Goal: Find contact information: Find contact information

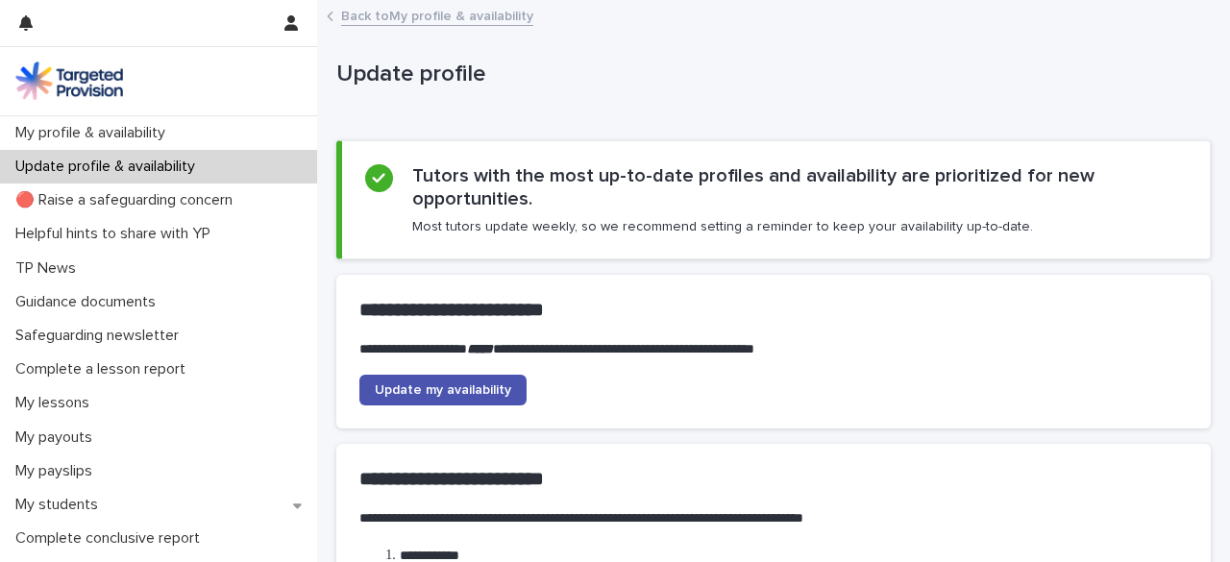
click at [371, 14] on link "Back to My profile & availability" at bounding box center [437, 15] width 192 height 22
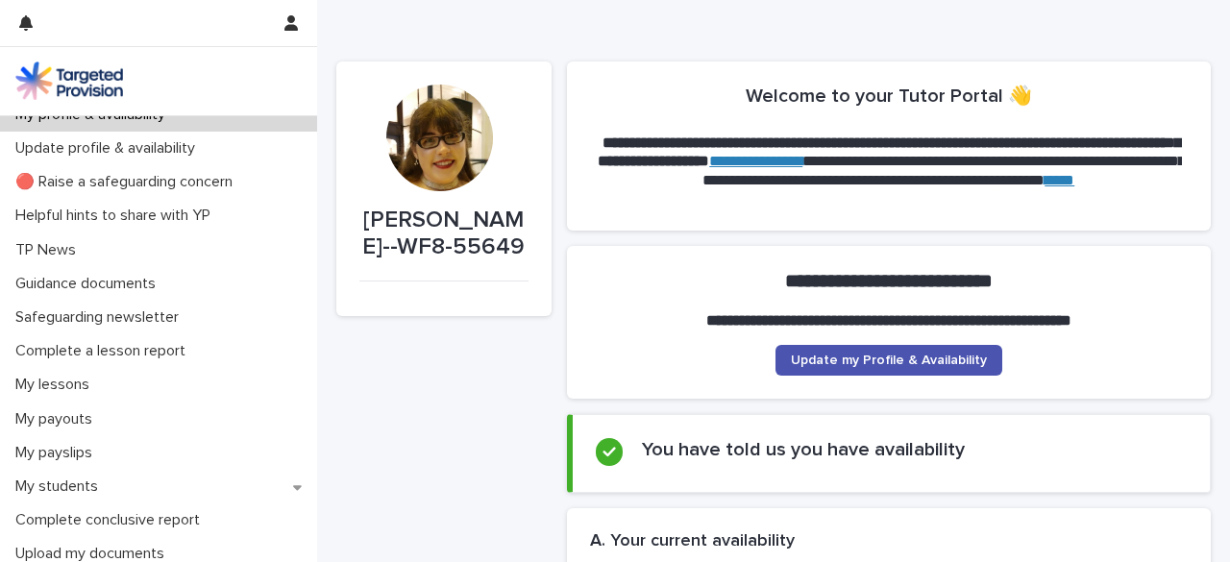
scroll to position [27, 0]
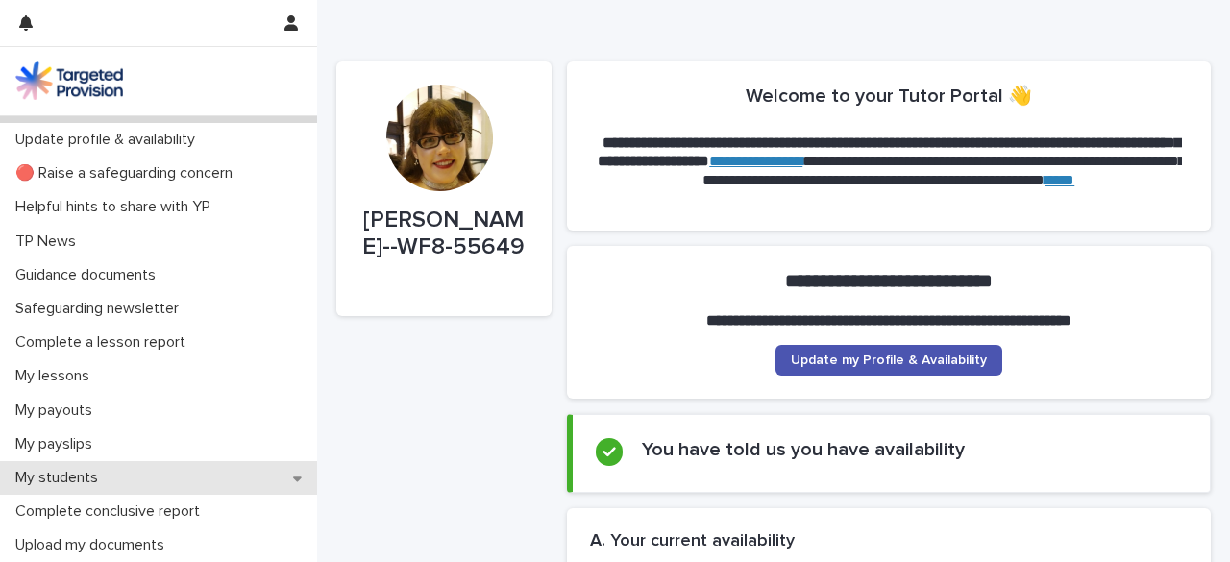
click at [281, 474] on div "My students" at bounding box center [158, 478] width 317 height 34
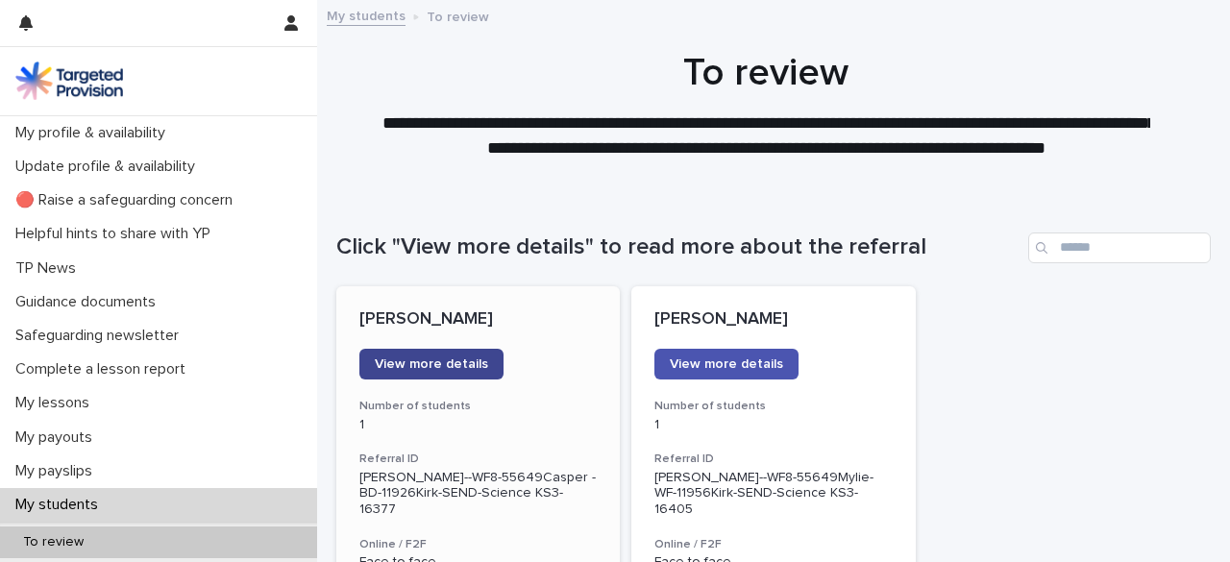
click at [436, 360] on span "View more details" at bounding box center [431, 363] width 113 height 13
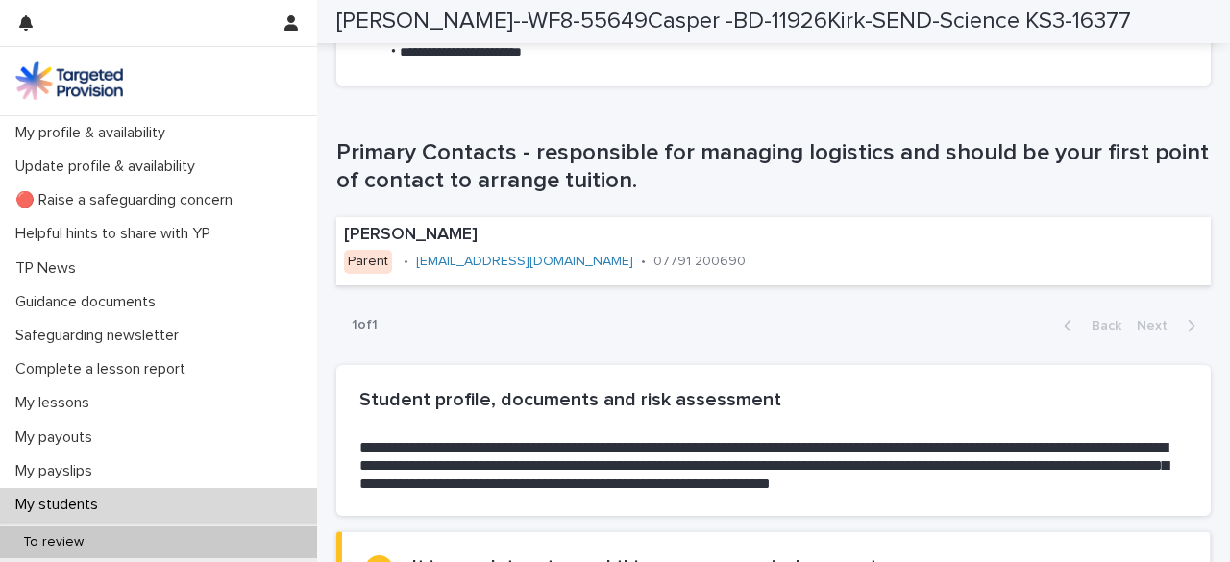
scroll to position [1188, 0]
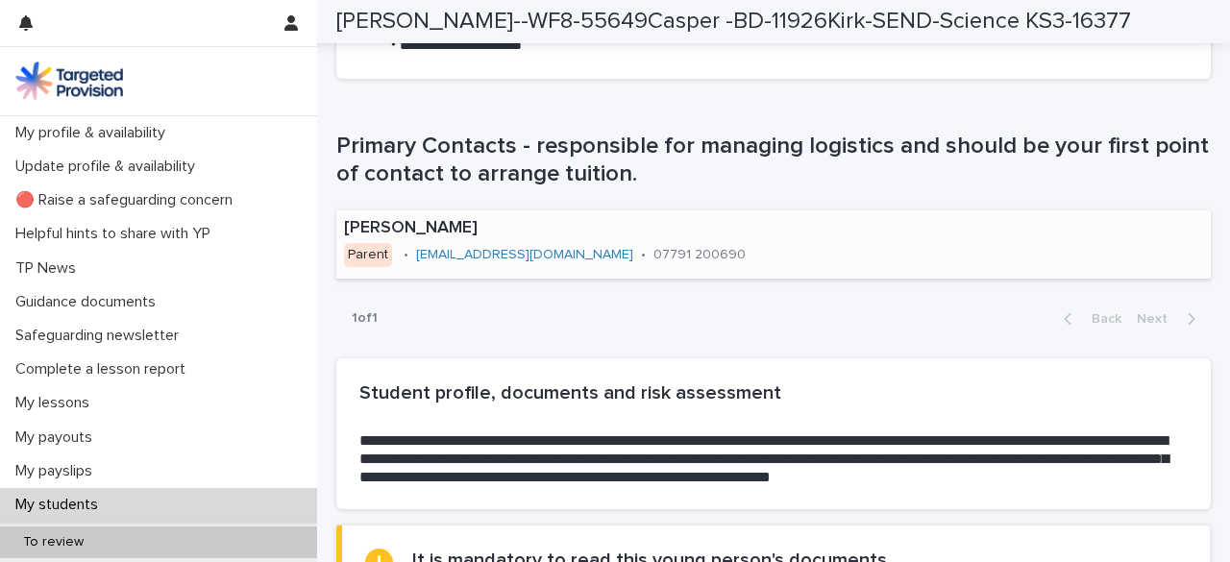
drag, startPoint x: 511, startPoint y: 245, endPoint x: 425, endPoint y: 268, distance: 89.5
click at [425, 268] on div "[PERSON_NAME] Parent • [EMAIL_ADDRESS][DOMAIN_NAME] • 07791 200690" at bounding box center [611, 243] width 551 height 67
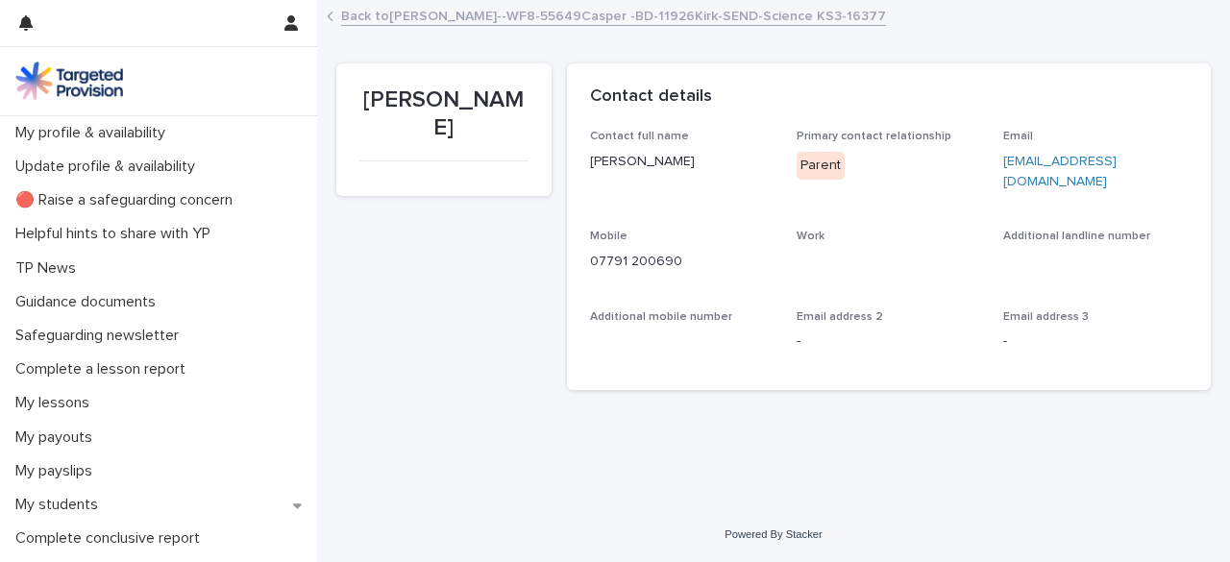
click at [1061, 163] on link "[EMAIL_ADDRESS][DOMAIN_NAME]" at bounding box center [1059, 172] width 113 height 34
click at [1003, 159] on link "[EMAIL_ADDRESS][DOMAIN_NAME]" at bounding box center [1059, 172] width 113 height 34
click at [992, 159] on div "Contact full name [PERSON_NAME] Primary contact relationship Parent Email [EMAI…" at bounding box center [889, 248] width 599 height 236
drag, startPoint x: 992, startPoint y: 159, endPoint x: 1153, endPoint y: 163, distance: 160.5
click at [1153, 163] on div "Contact full name [PERSON_NAME] Primary contact relationship Parent Email [EMAI…" at bounding box center [889, 248] width 599 height 236
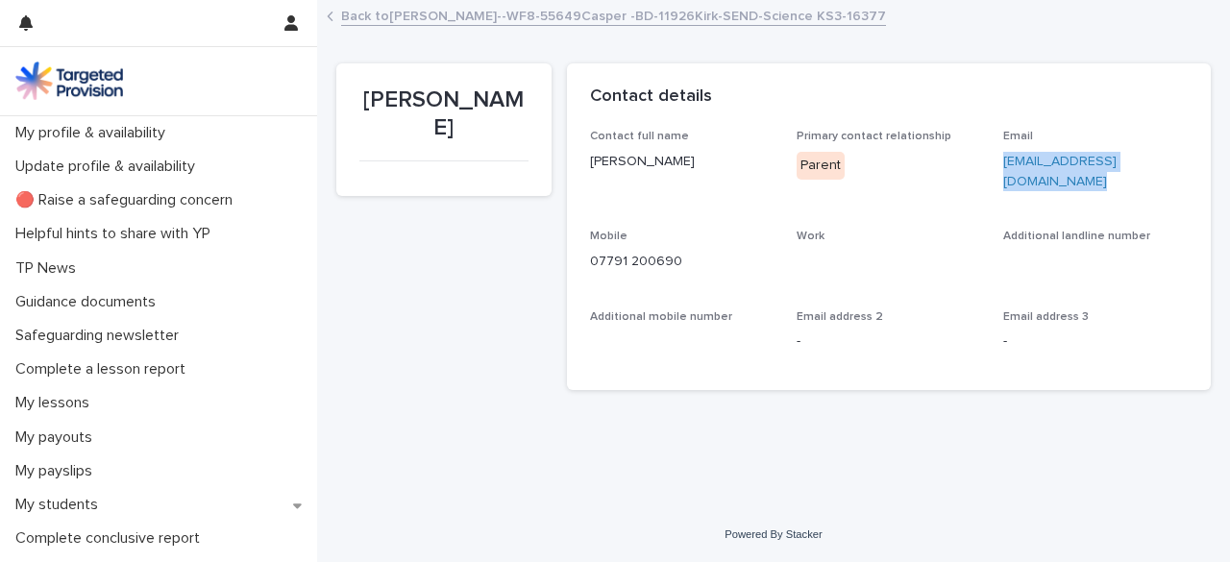
copy link "[EMAIL_ADDRESS][DOMAIN_NAME]"
click at [330, 16] on icon at bounding box center [330, 17] width 7 height 10
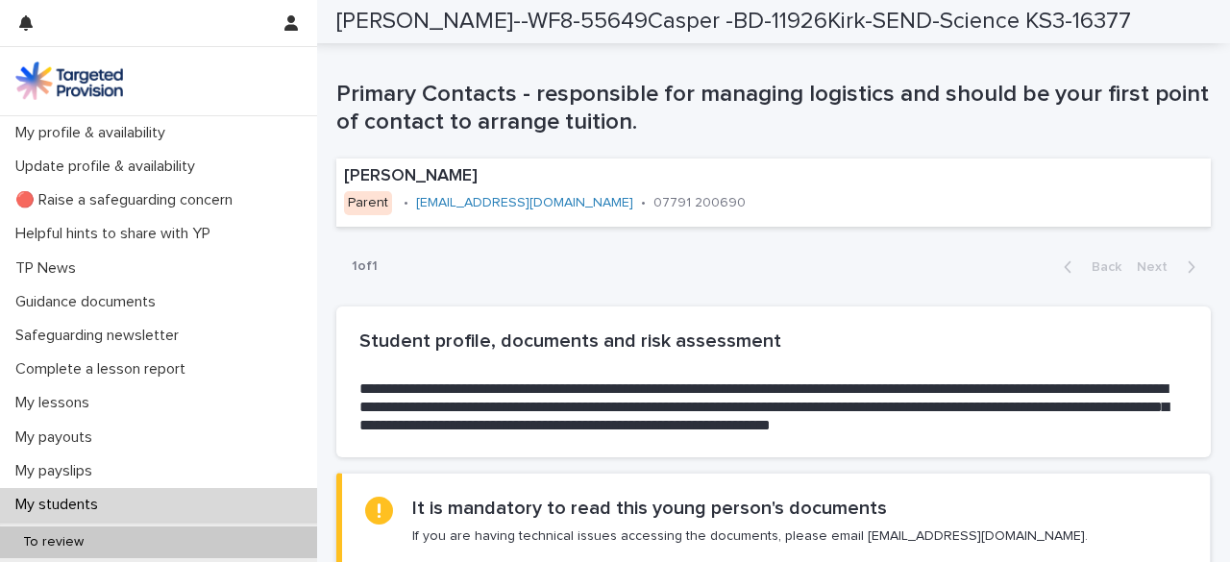
scroll to position [1206, 0]
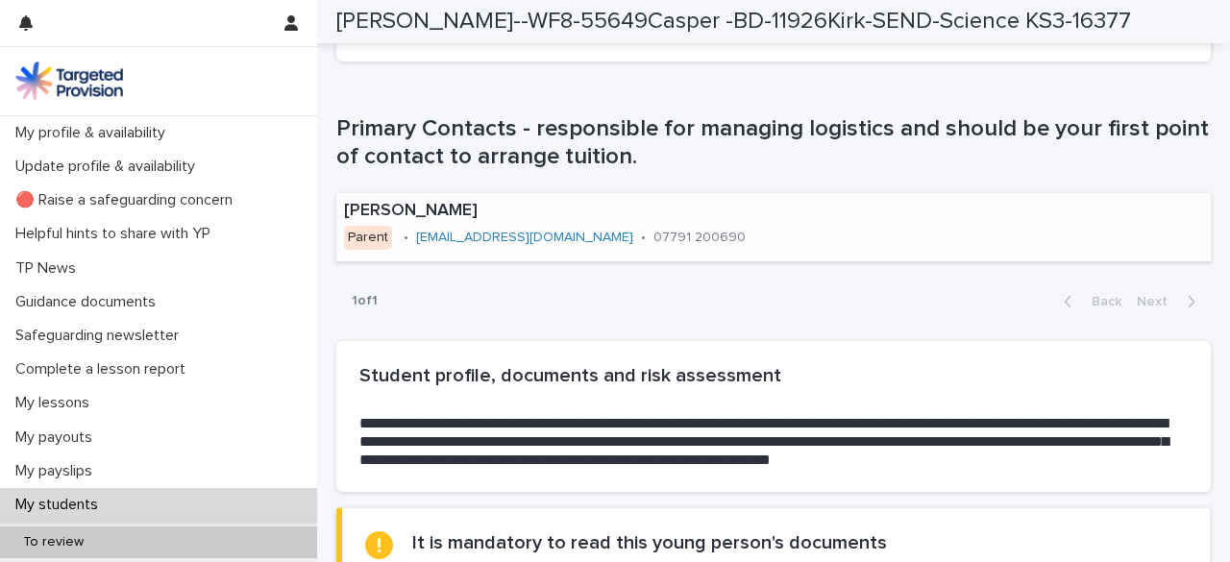
click at [531, 227] on div "[EMAIL_ADDRESS][DOMAIN_NAME]" at bounding box center [524, 236] width 217 height 20
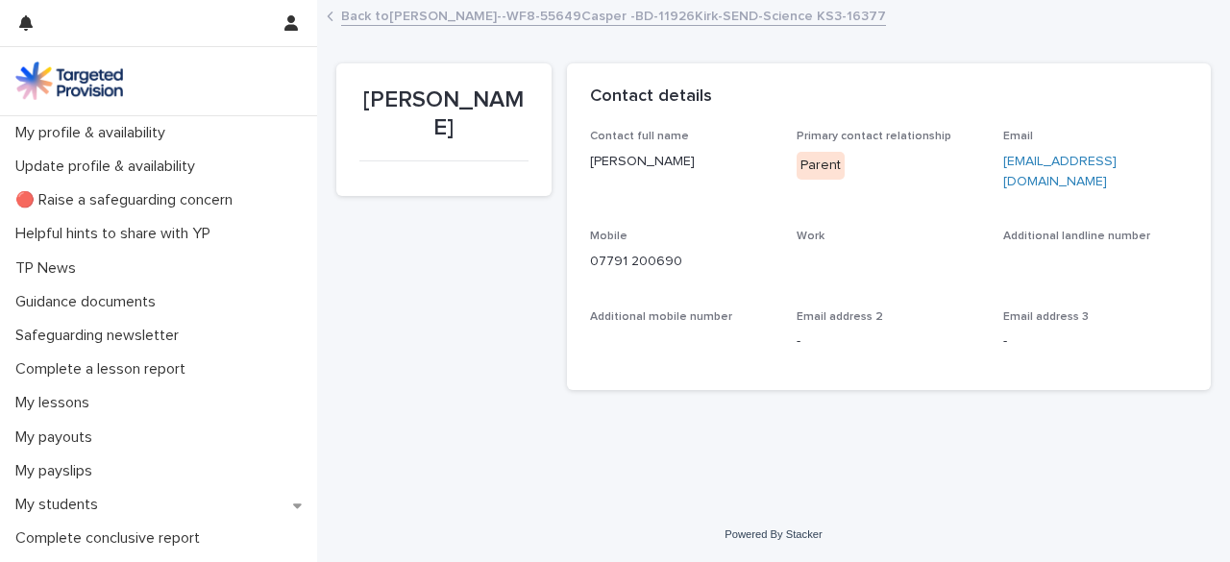
click at [686, 252] on p "07791 200690" at bounding box center [682, 262] width 184 height 20
click at [355, 12] on link "Back to [PERSON_NAME]--WF8-55649Casper -BD-11926Kirk-SEND-Science KS3-16377" at bounding box center [613, 15] width 545 height 22
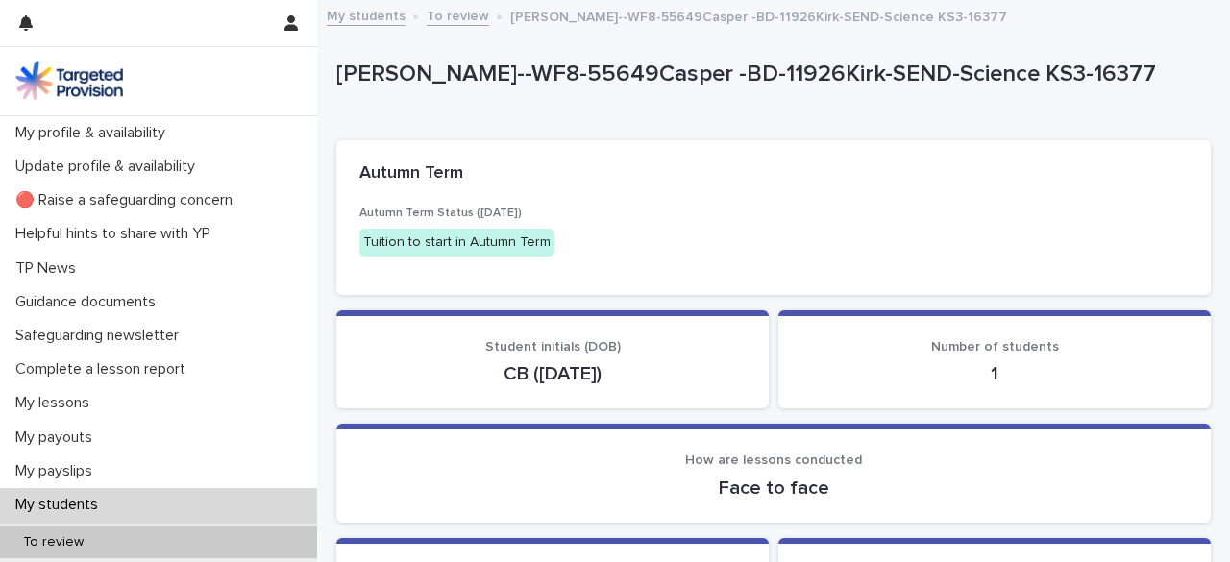
click at [449, 18] on link "To review" at bounding box center [458, 15] width 62 height 22
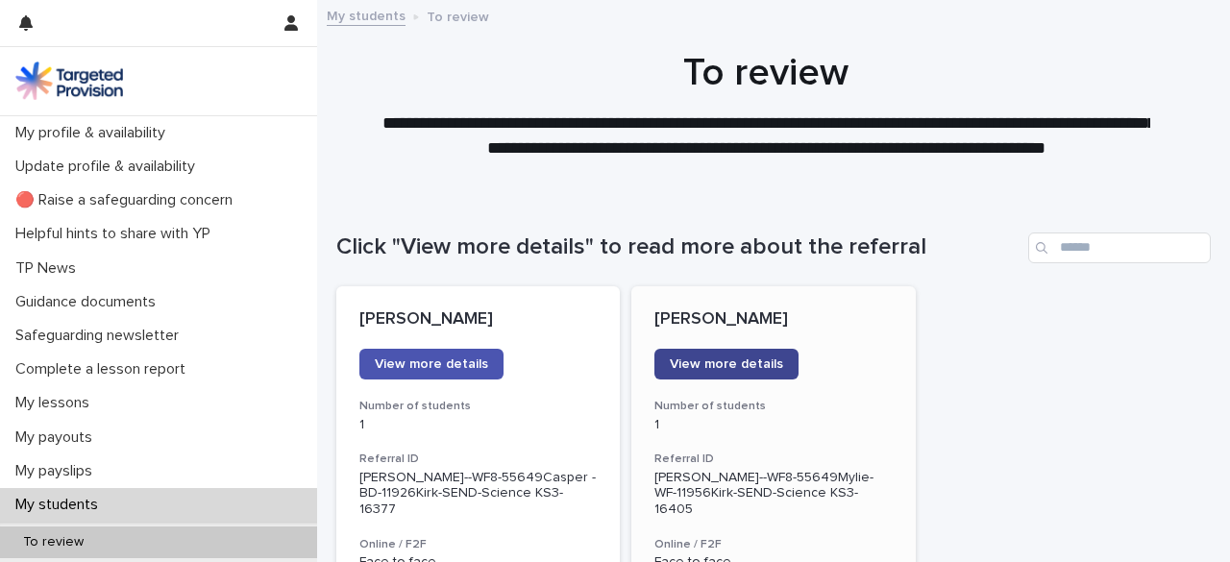
click at [745, 365] on span "View more details" at bounding box center [726, 363] width 113 height 13
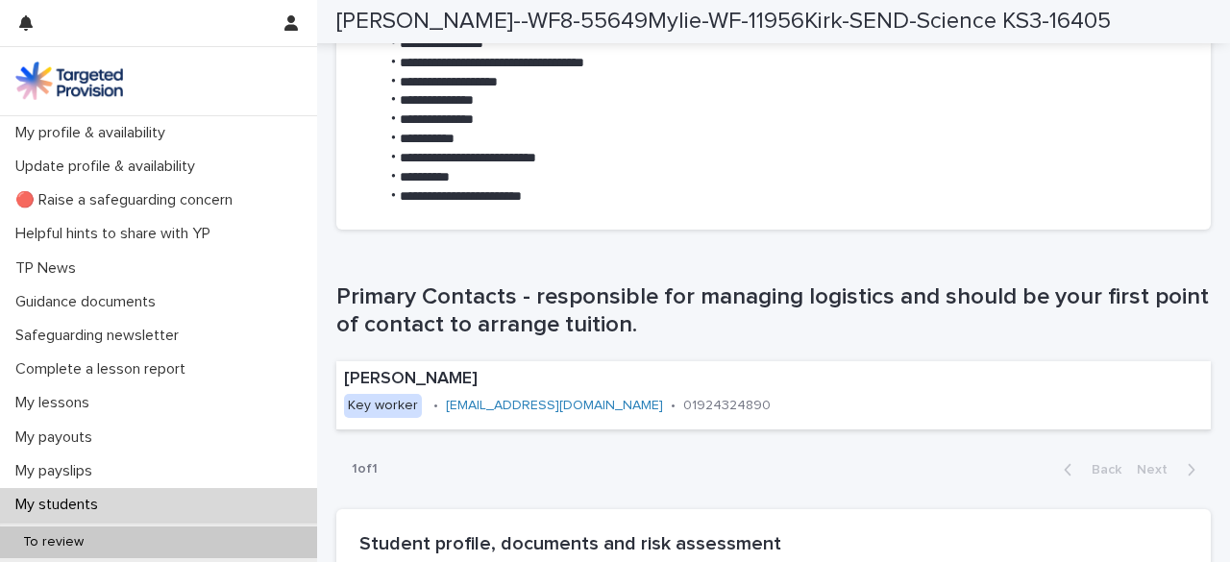
scroll to position [1076, 0]
